Goal: Task Accomplishment & Management: Use online tool/utility

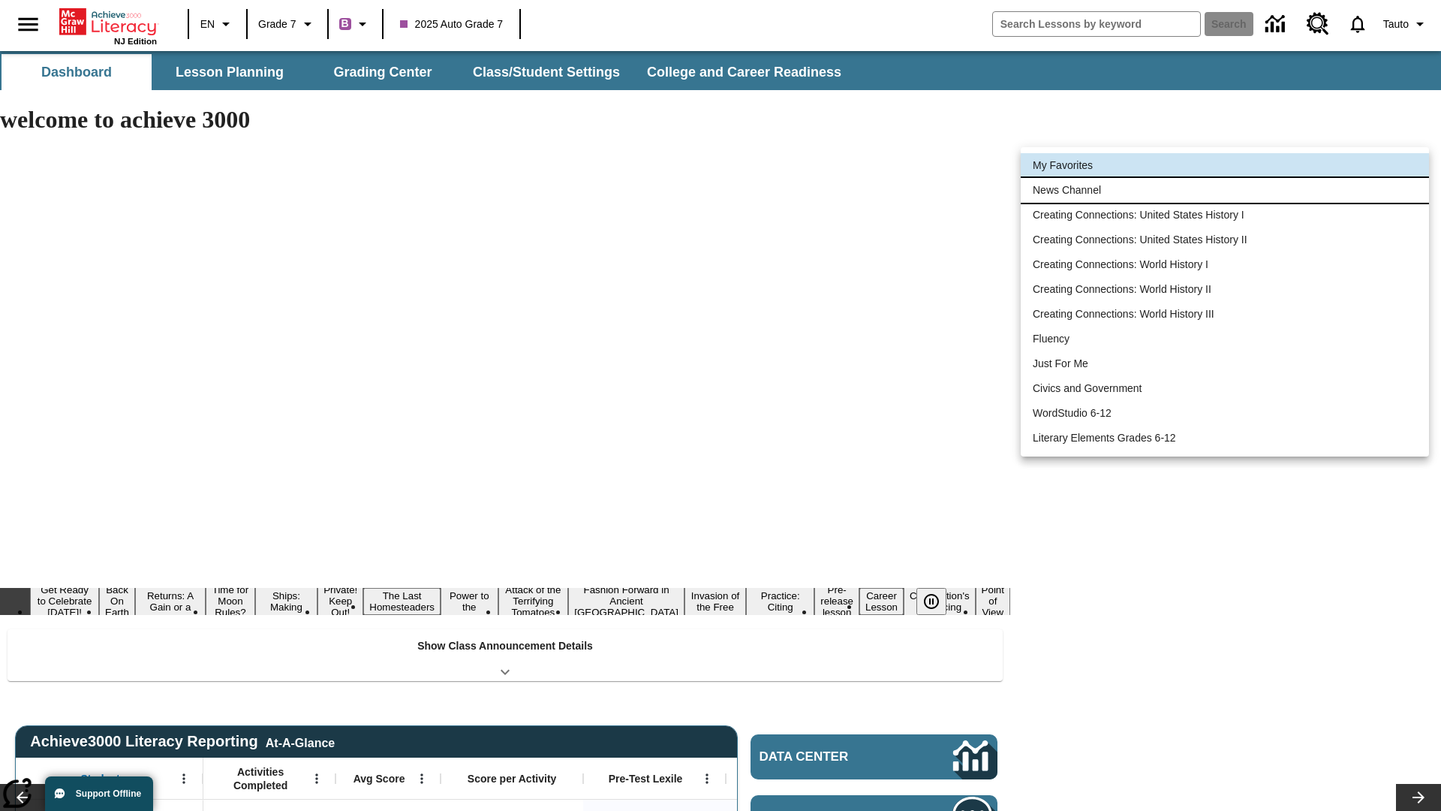
click at [1225, 190] on li "News Channel" at bounding box center [1225, 190] width 408 height 25
type input "120"
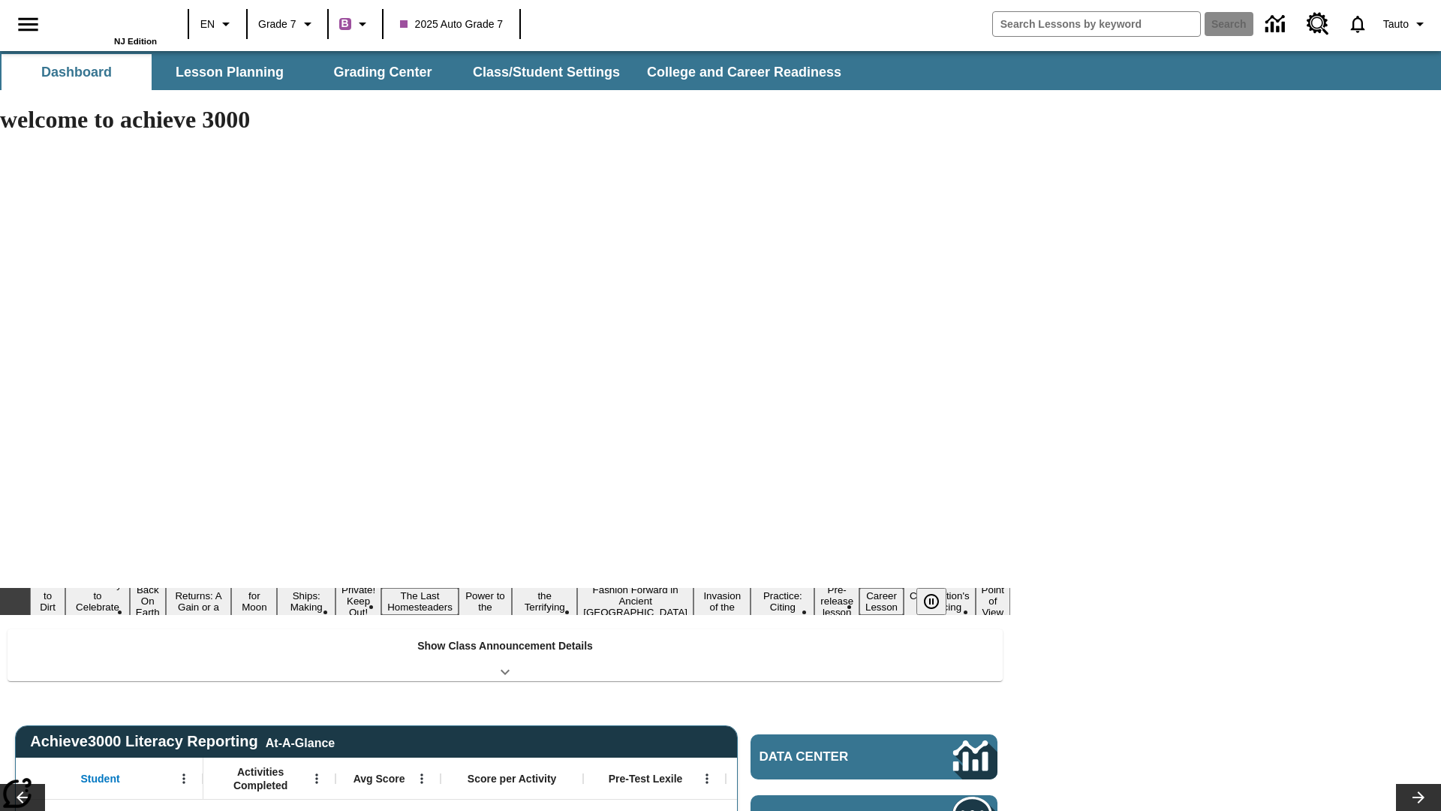
scroll to position [192, 0]
